Goal: Use online tool/utility: Utilize a website feature to perform a specific function

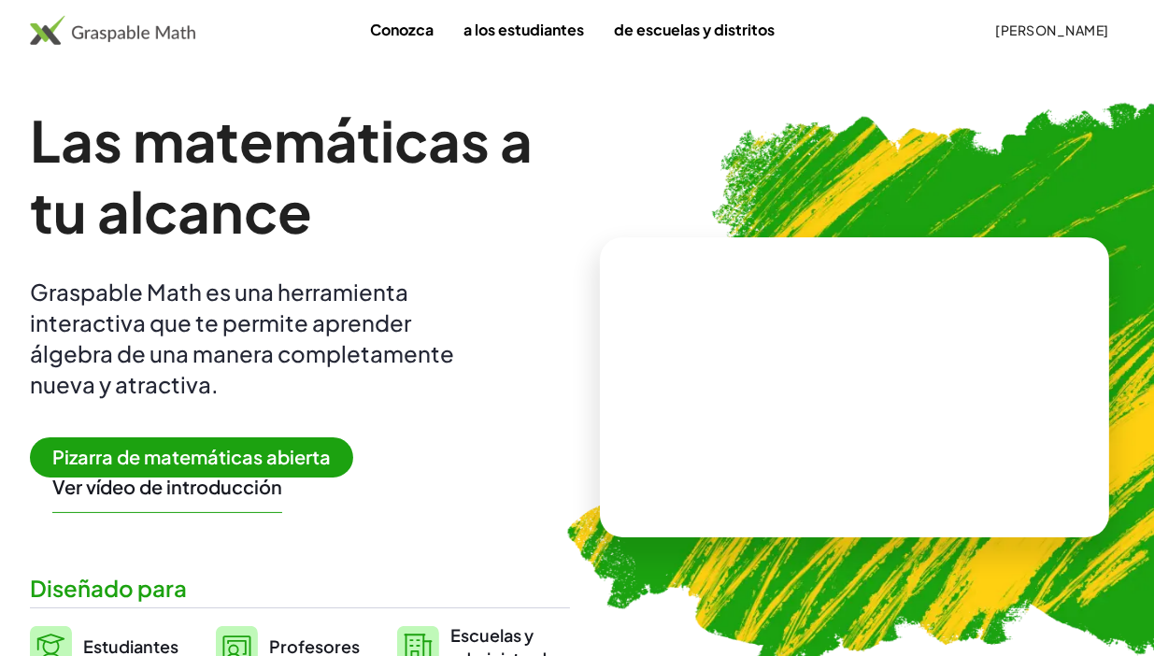
drag, startPoint x: 800, startPoint y: 84, endPoint x: 691, endPoint y: 169, distance: 138.5
click at [691, 169] on img at bounding box center [952, 378] width 842 height 709
click at [1016, 123] on img at bounding box center [952, 378] width 842 height 709
click at [521, 38] on link "a los estudiantes" at bounding box center [524, 29] width 150 height 35
click at [626, 147] on img at bounding box center [952, 378] width 842 height 709
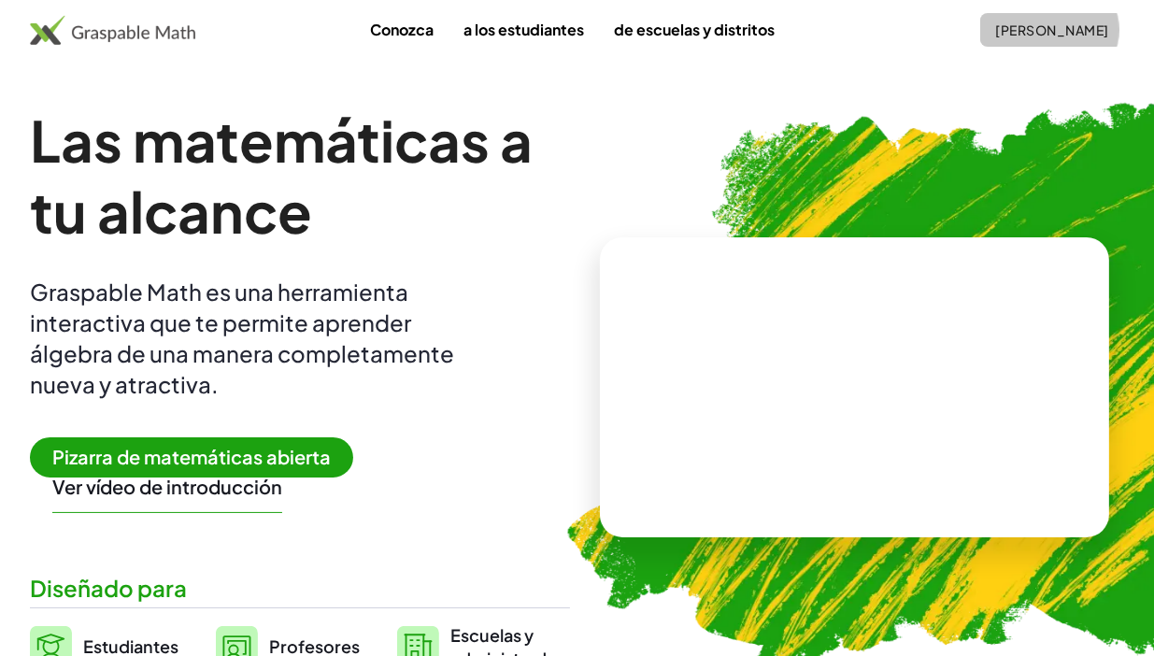
click at [1069, 32] on font "[PERSON_NAME]" at bounding box center [1052, 29] width 113 height 17
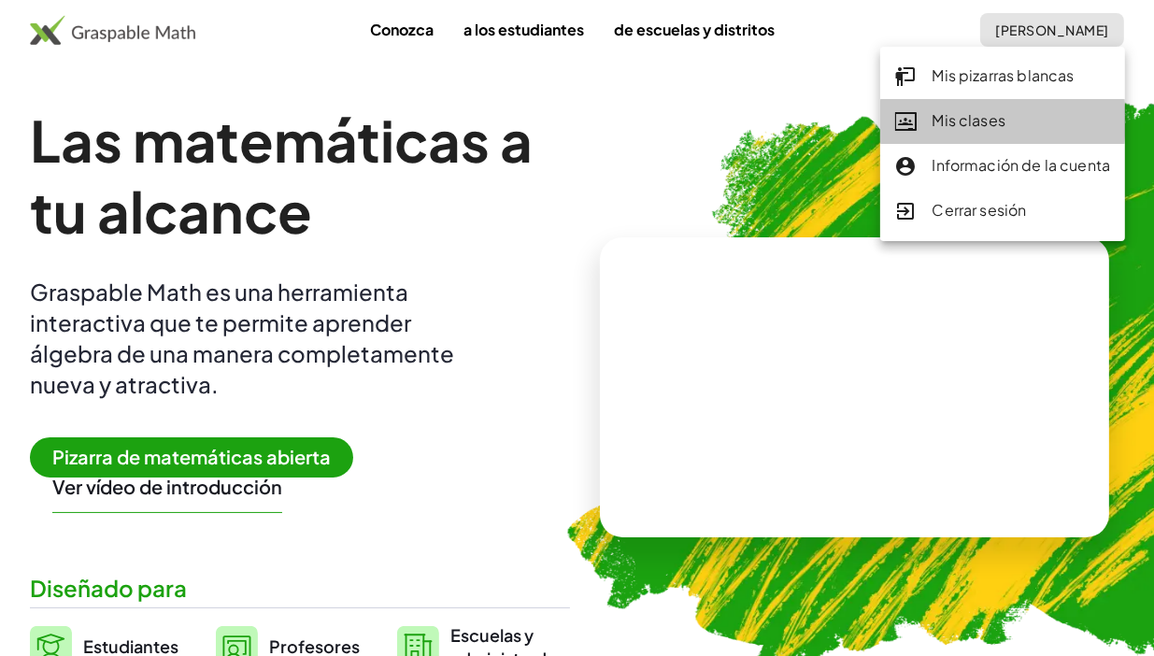
click at [966, 123] on font "Mis clases" at bounding box center [970, 120] width 74 height 20
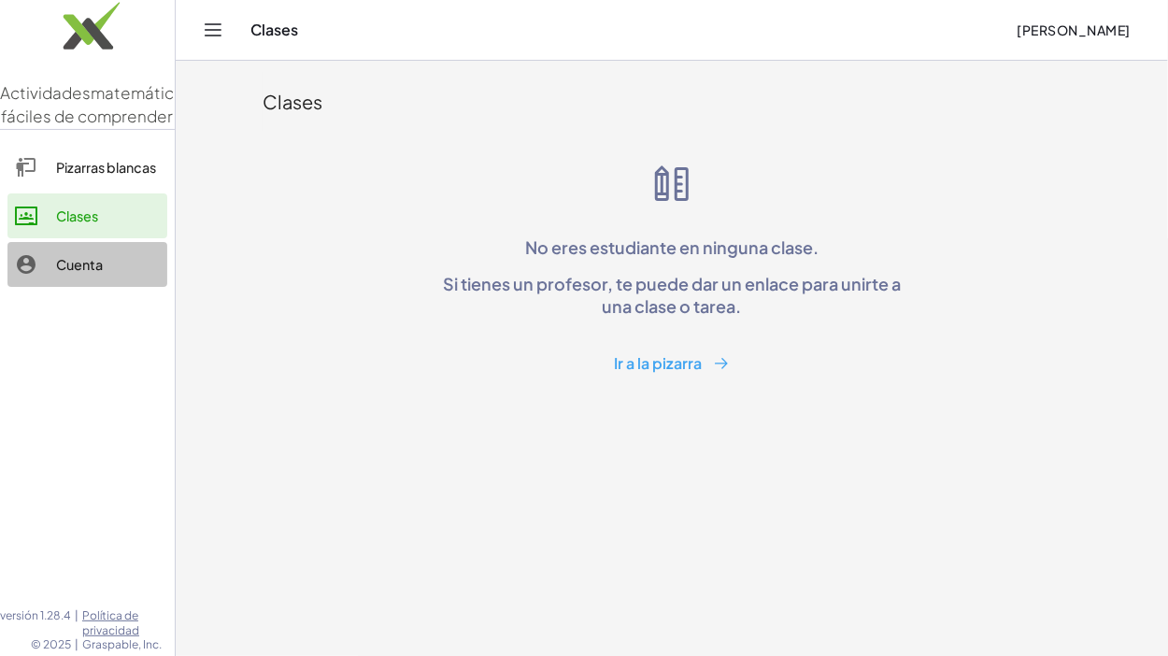
click at [80, 273] on font "Cuenta" at bounding box center [79, 264] width 47 height 17
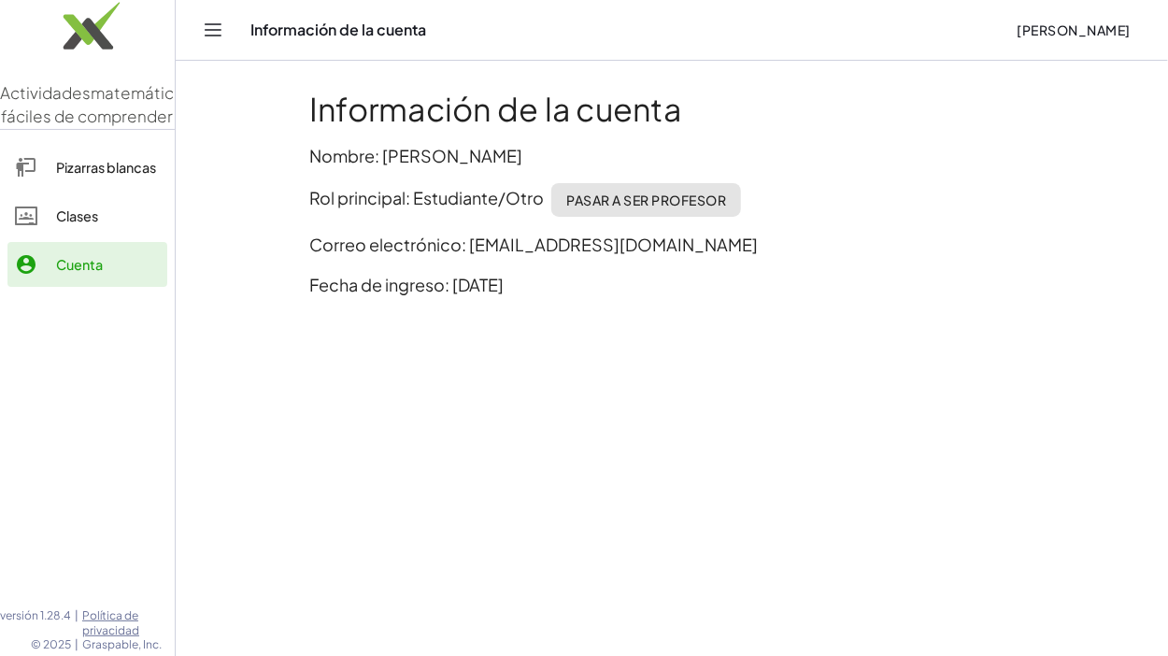
click at [456, 199] on font "Rol principal: Estudiante/Otro" at bounding box center [426, 197] width 235 height 21
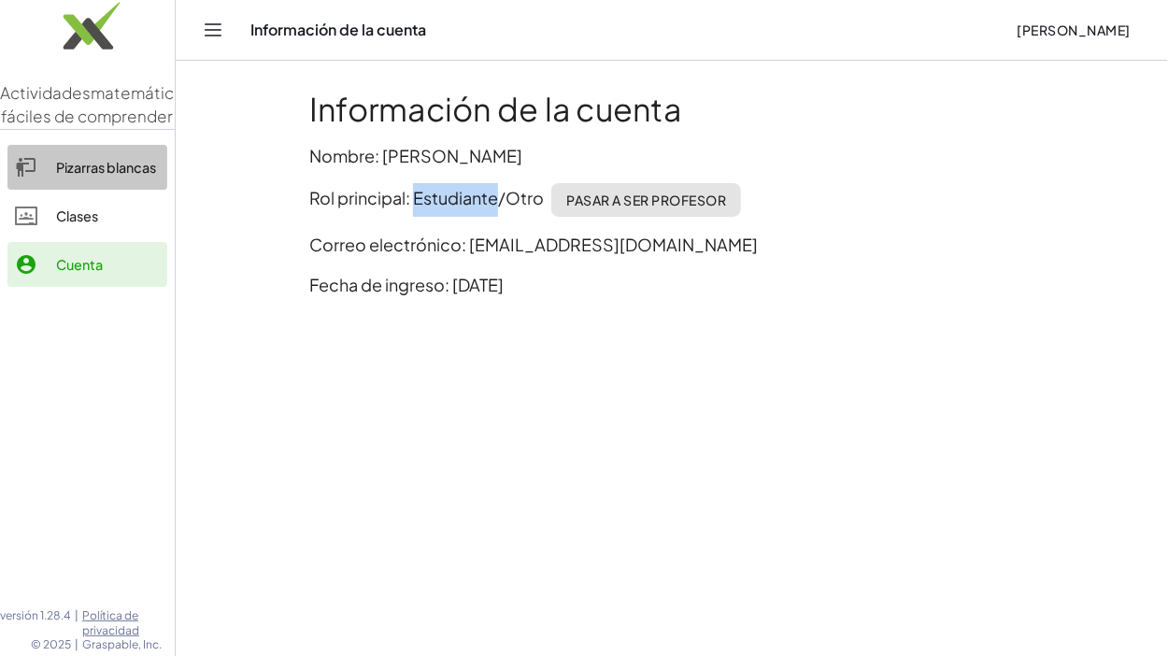
click at [113, 176] on font "Pizarras blancas" at bounding box center [106, 167] width 100 height 17
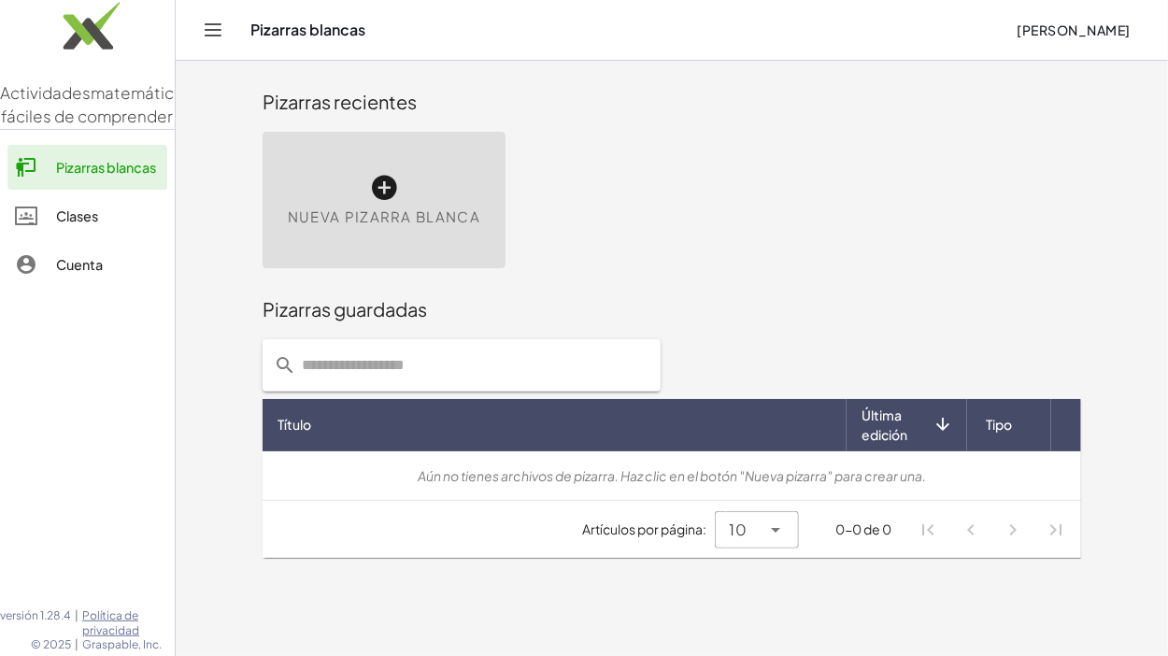
click at [208, 27] on icon "Cambiar navegación" at bounding box center [213, 30] width 22 height 22
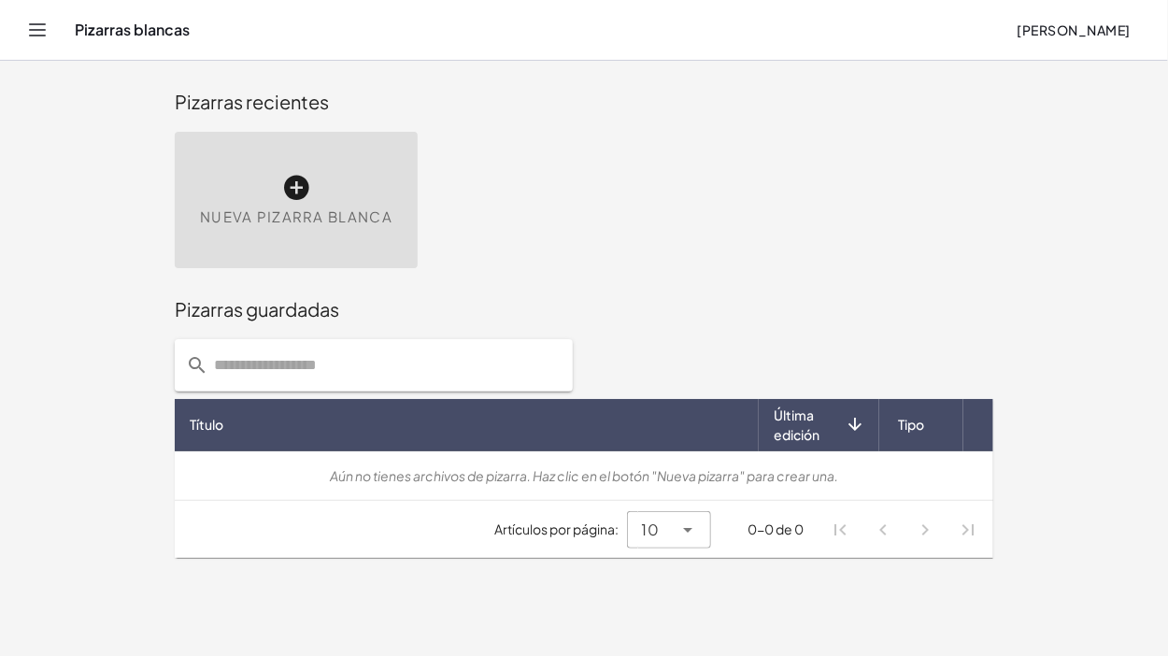
click at [21, 30] on header "Pizarras blancas [PERSON_NAME]" at bounding box center [584, 30] width 1168 height 61
click at [52, 24] on div "Pizarras blancas [PERSON_NAME]" at bounding box center [583, 30] width 1123 height 60
click at [43, 27] on icon "Cambiar navegación" at bounding box center [37, 30] width 22 height 22
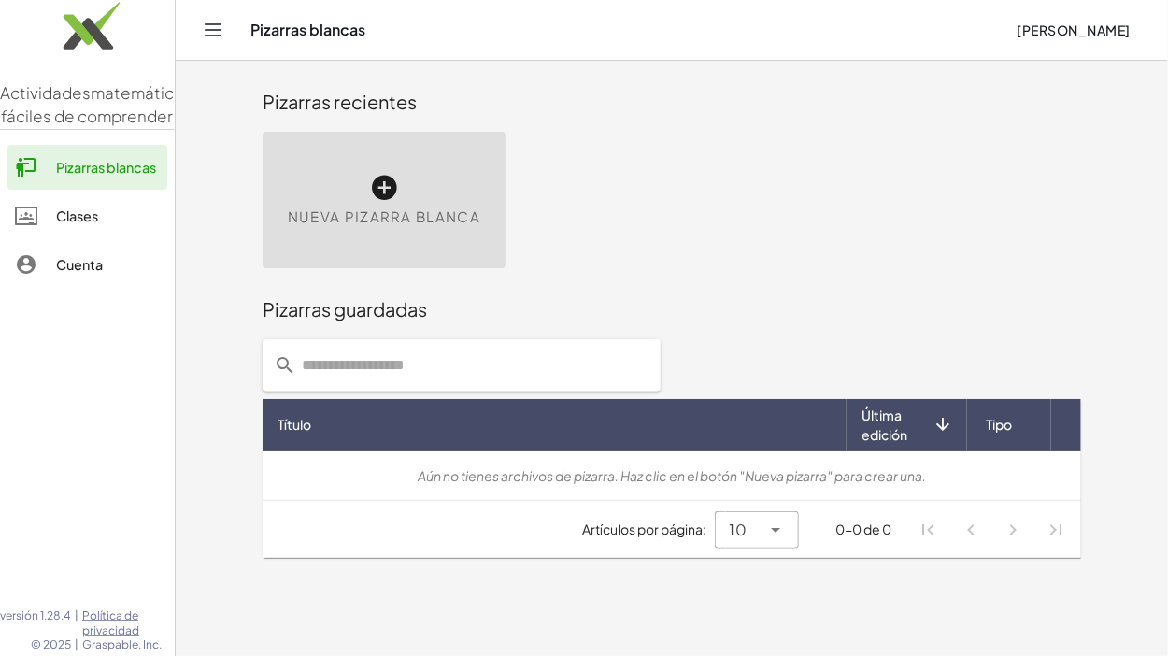
click at [356, 190] on div "Nueva pizarra blanca" at bounding box center [384, 200] width 243 height 136
